Goal: Information Seeking & Learning: Learn about a topic

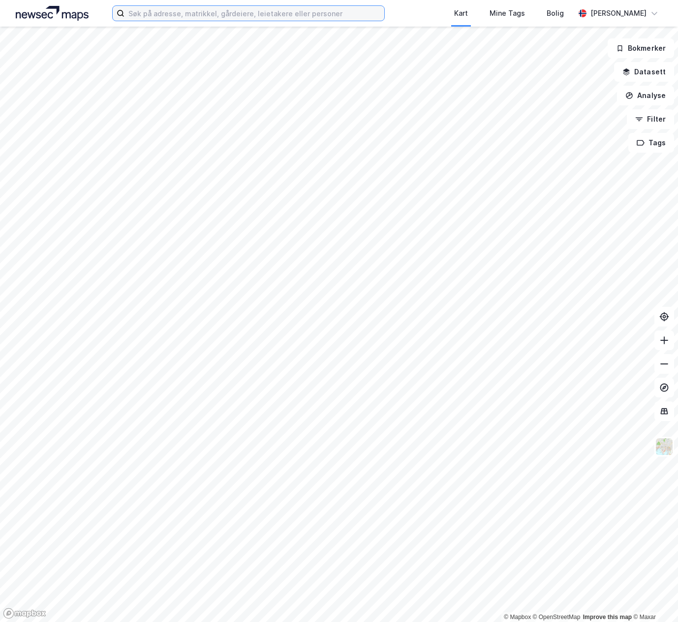
click at [273, 16] on input at bounding box center [255, 13] width 260 height 15
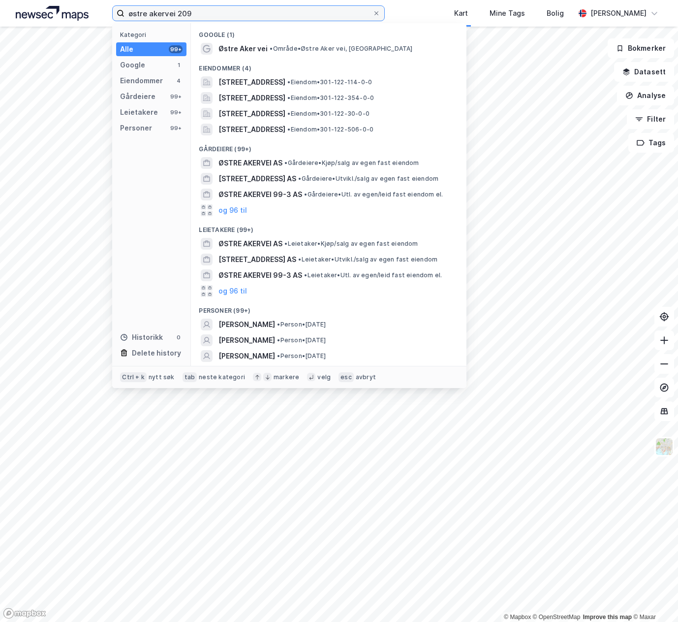
type input "østre akervei 209"
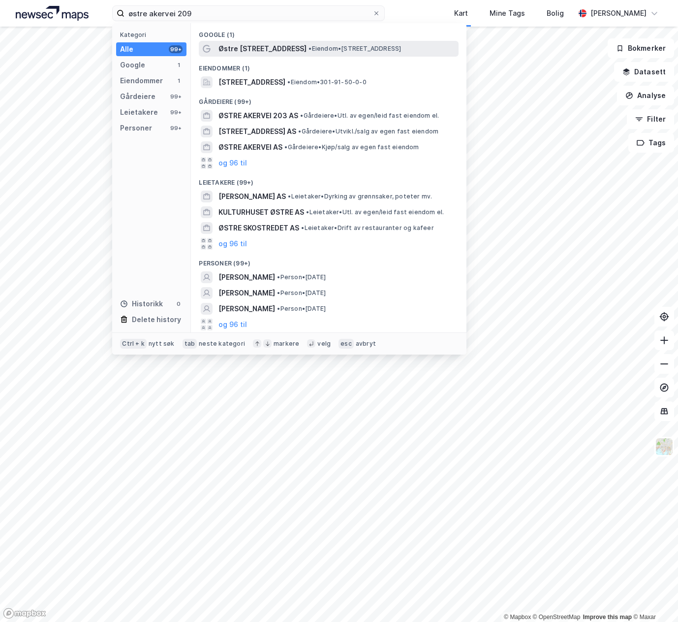
click at [261, 43] on span "Østre [STREET_ADDRESS]" at bounding box center [263, 49] width 88 height 12
